Goal: Use online tool/utility: Utilize a website feature to perform a specific function

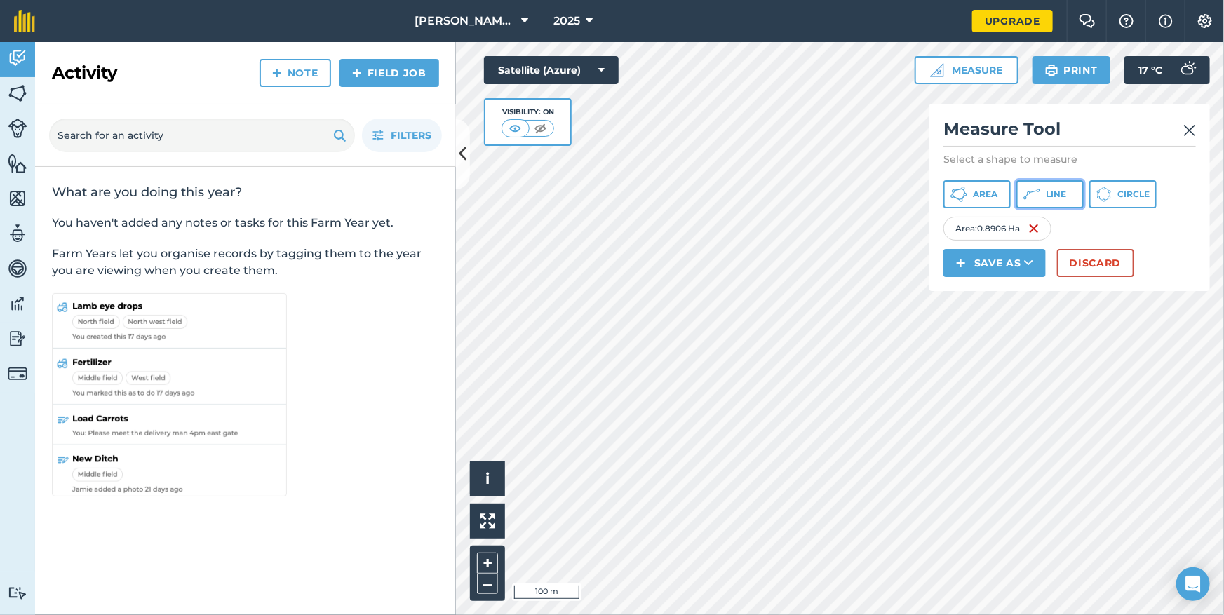
click at [1047, 192] on span "Line" at bounding box center [1056, 194] width 20 height 11
click at [1036, 231] on img at bounding box center [1034, 228] width 11 height 17
click at [1028, 232] on img at bounding box center [1028, 228] width 11 height 17
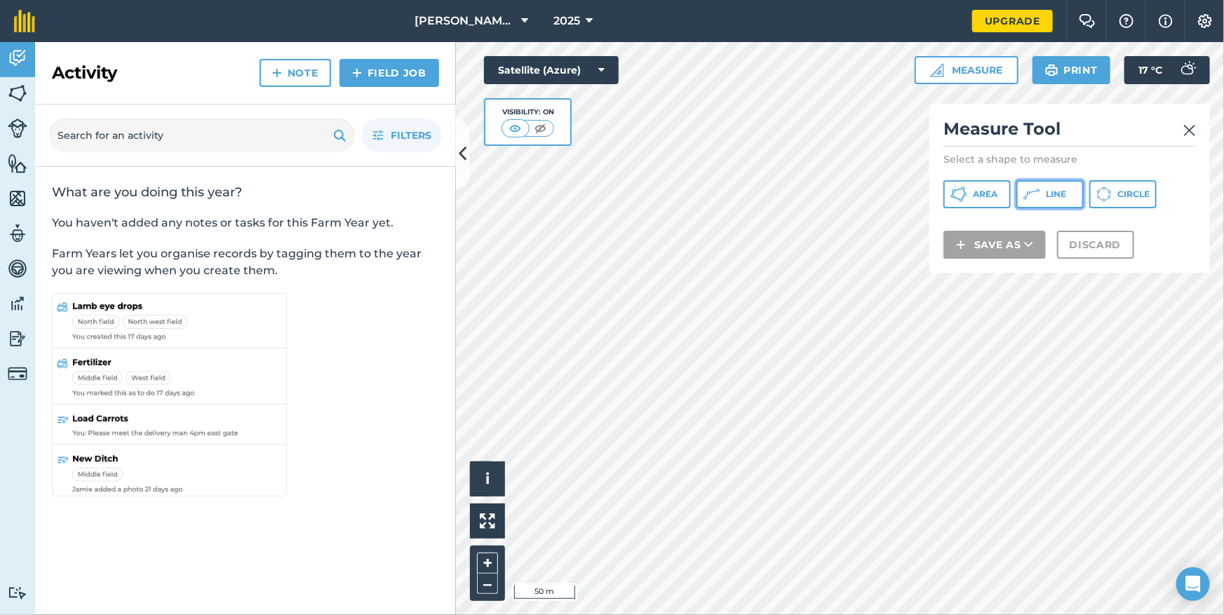
click at [1050, 194] on span "Line" at bounding box center [1056, 194] width 20 height 11
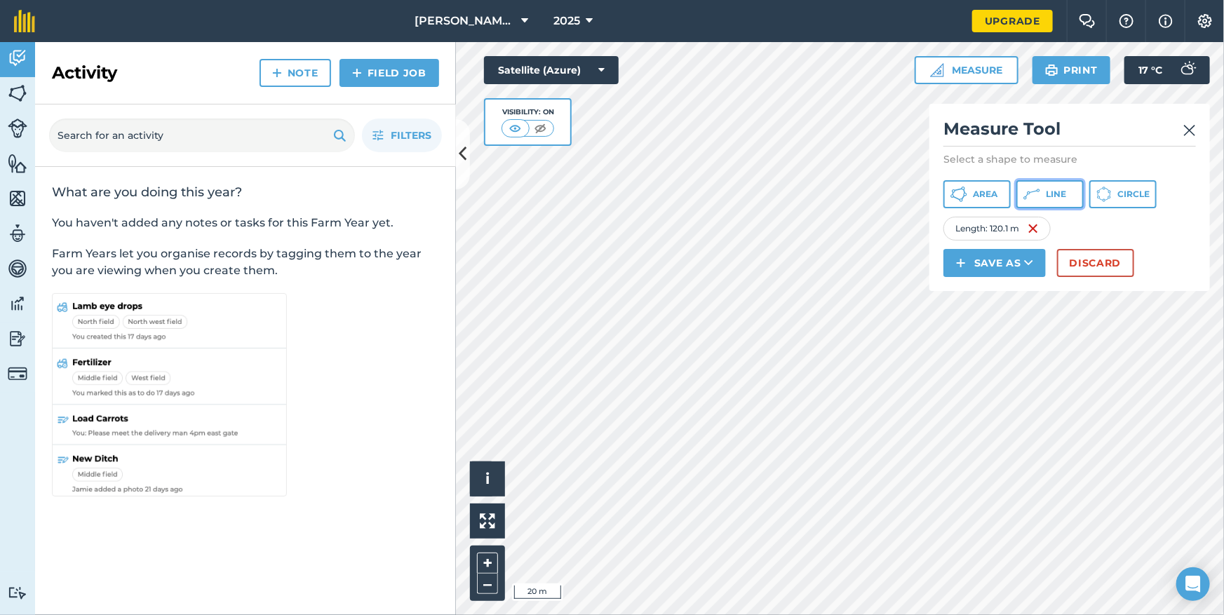
click at [1046, 196] on span "Line" at bounding box center [1056, 194] width 20 height 11
drag, startPoint x: 1018, startPoint y: 201, endPoint x: 1053, endPoint y: 199, distance: 34.5
drag, startPoint x: 1053, startPoint y: 199, endPoint x: 1045, endPoint y: 194, distance: 8.8
click at [1045, 194] on button "Line" at bounding box center [1050, 194] width 67 height 28
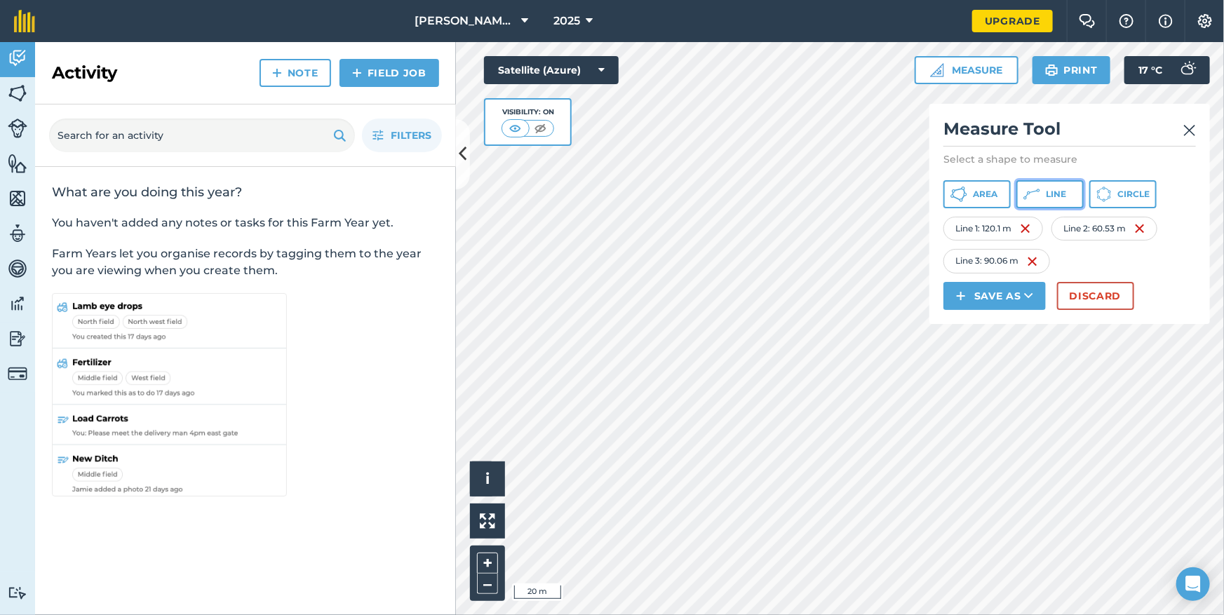
click at [1053, 198] on span "Line" at bounding box center [1056, 194] width 20 height 11
click at [989, 196] on span "Area" at bounding box center [985, 194] width 25 height 11
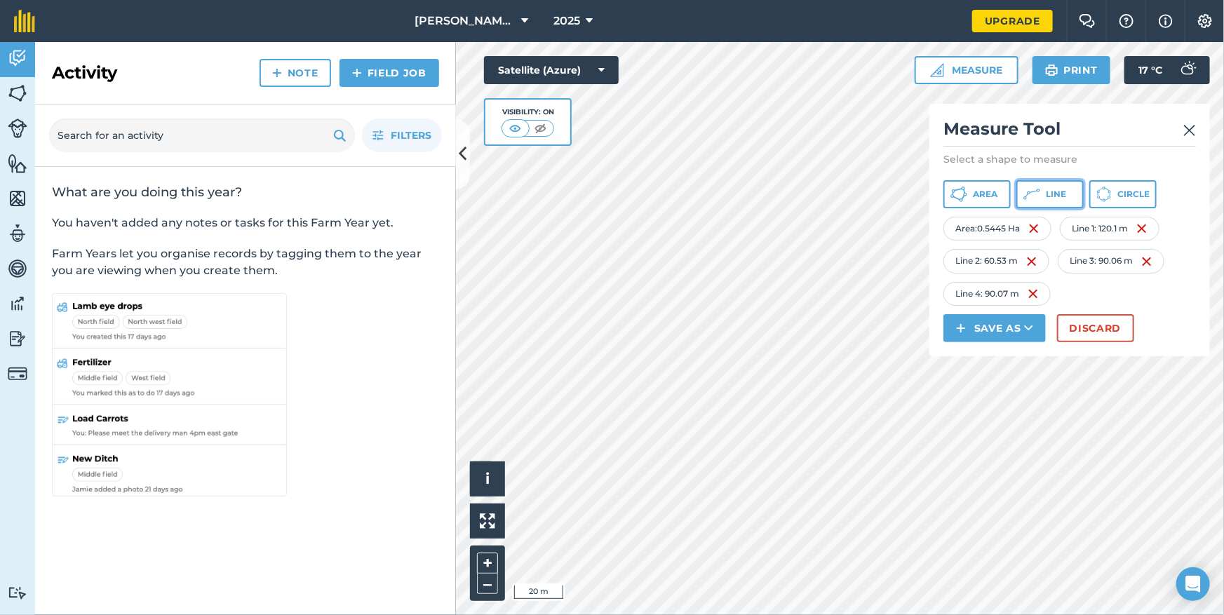
drag, startPoint x: 1043, startPoint y: 196, endPoint x: 1065, endPoint y: 189, distance: 23.5
click at [1065, 189] on span "Line" at bounding box center [1056, 194] width 20 height 11
drag, startPoint x: 1065, startPoint y: 196, endPoint x: 1019, endPoint y: 191, distance: 46.6
click at [1019, 191] on button "Line" at bounding box center [1050, 194] width 67 height 28
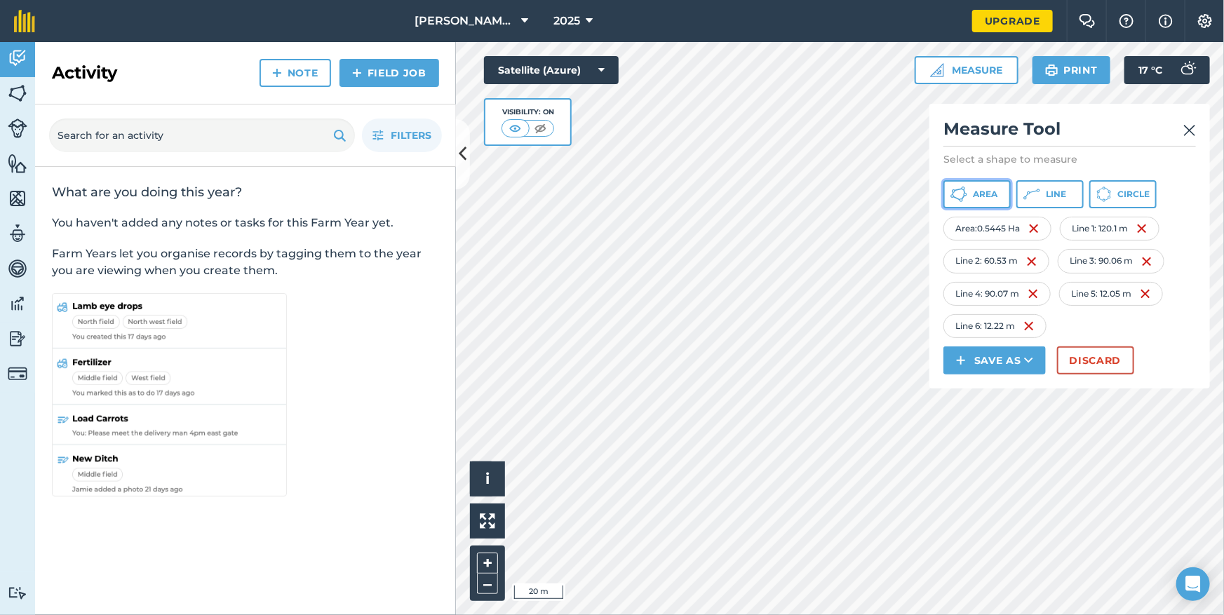
click at [994, 194] on span "Area" at bounding box center [985, 194] width 25 height 11
click at [1144, 326] on img at bounding box center [1141, 326] width 11 height 17
click at [1034, 326] on img at bounding box center [1029, 326] width 11 height 17
